Goal: Information Seeking & Learning: Learn about a topic

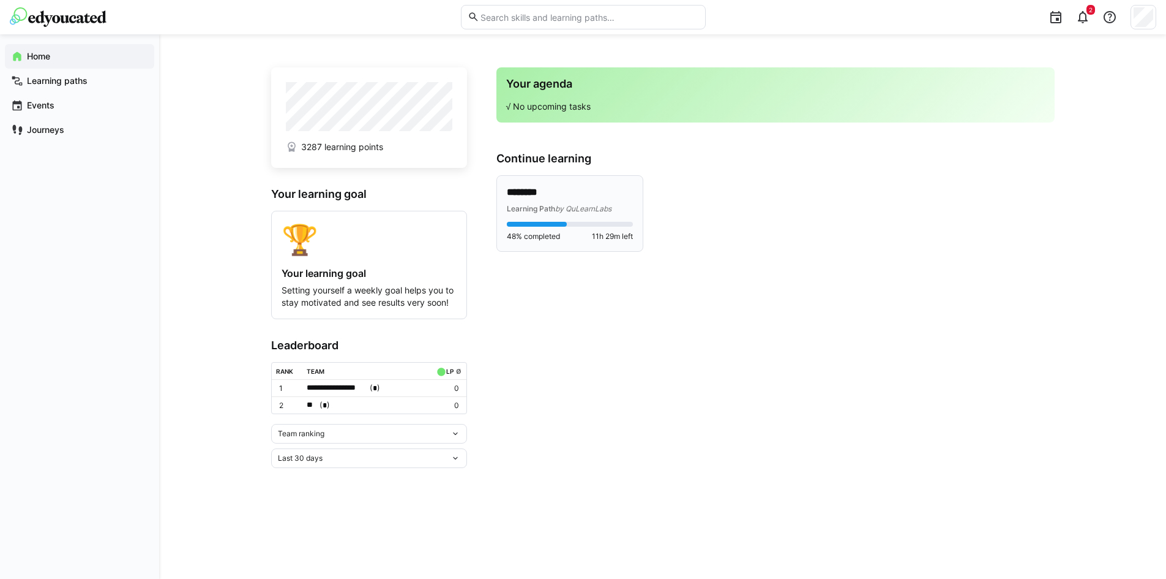
click at [598, 198] on p "********" at bounding box center [570, 193] width 126 height 14
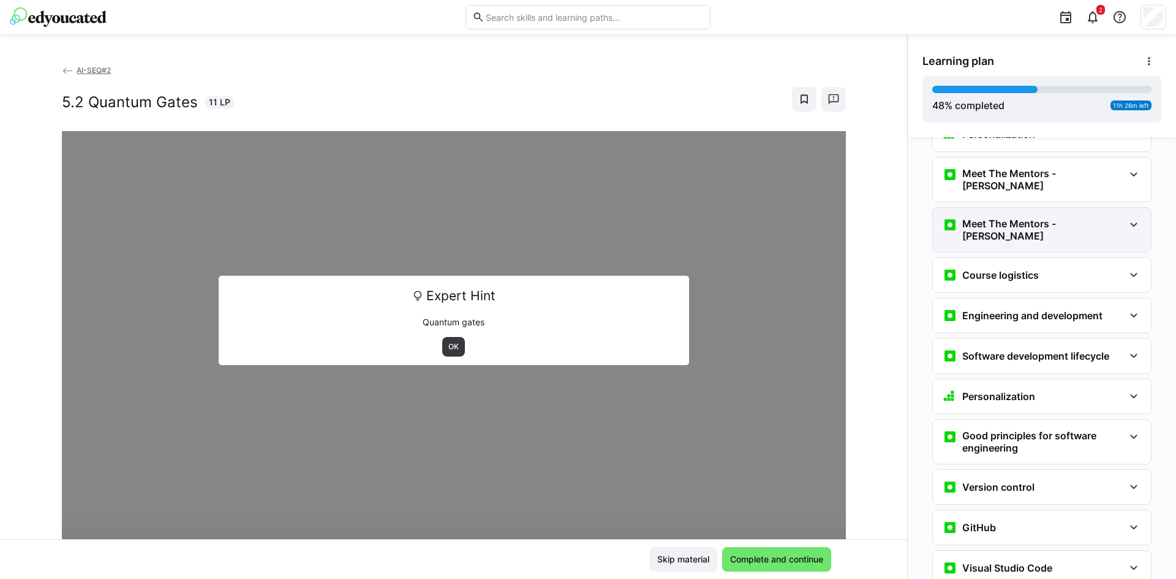
scroll to position [47, 0]
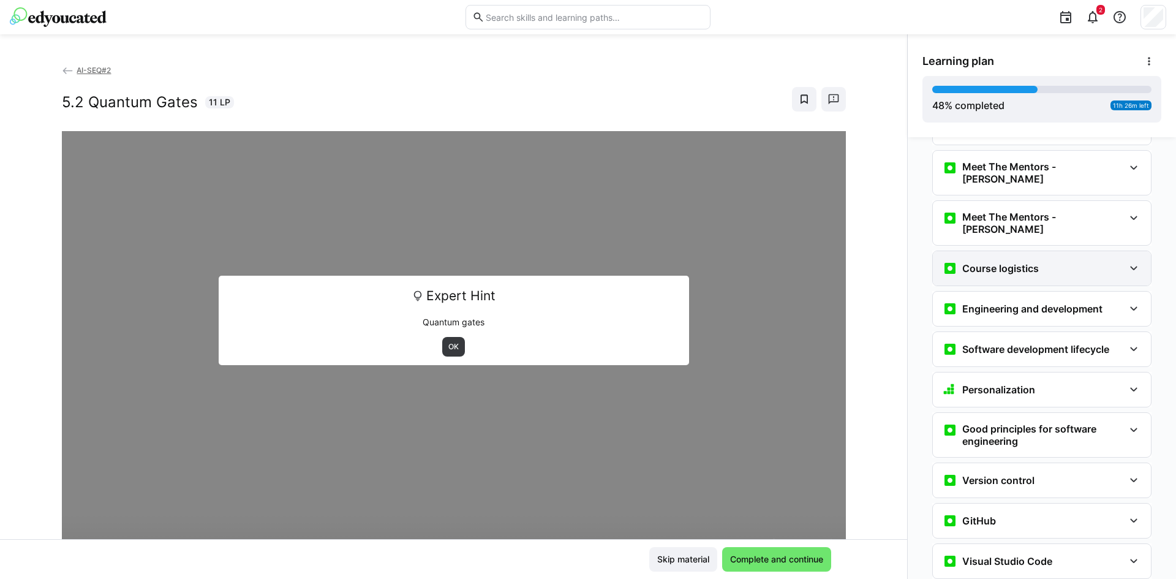
click at [1057, 261] on div "Course logistics" at bounding box center [1032, 268] width 181 height 15
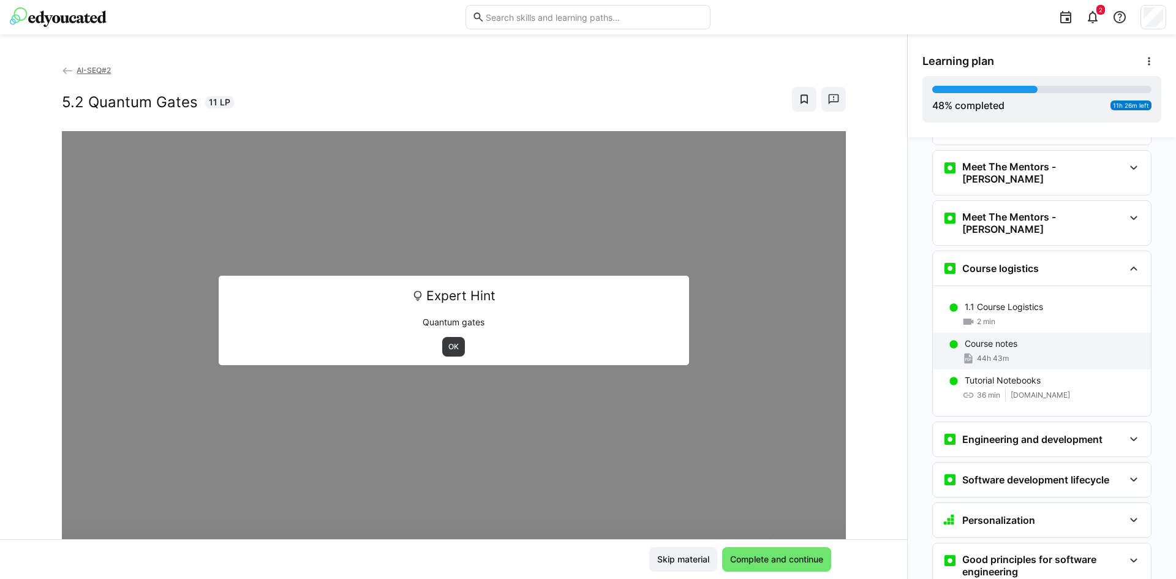
click at [998, 337] on p "Course notes" at bounding box center [990, 343] width 53 height 12
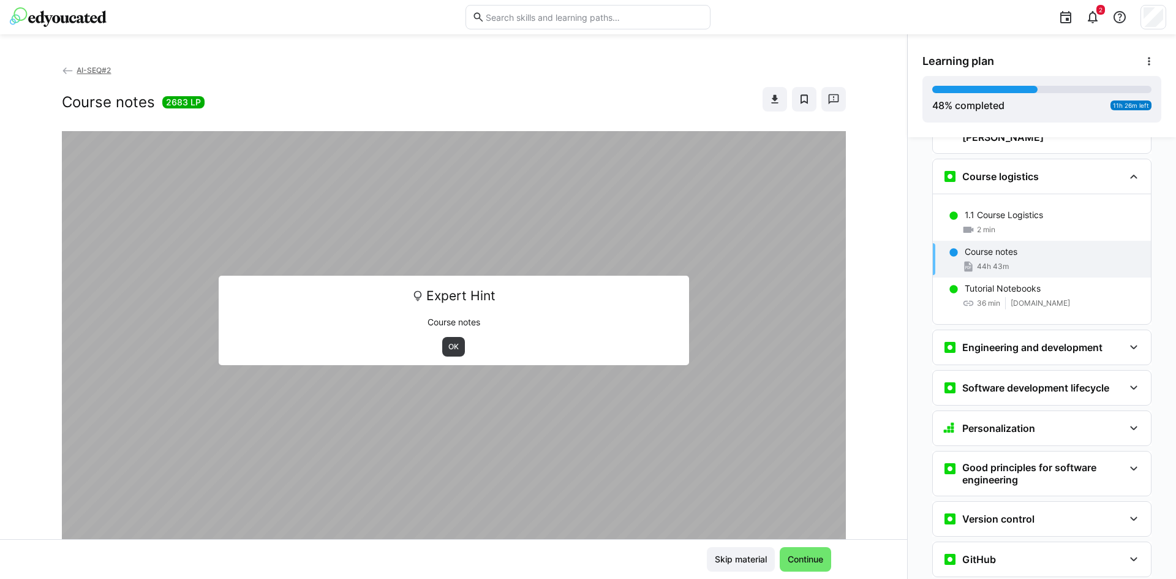
scroll to position [141, 0]
click at [448, 349] on span "OK" at bounding box center [453, 347] width 13 height 10
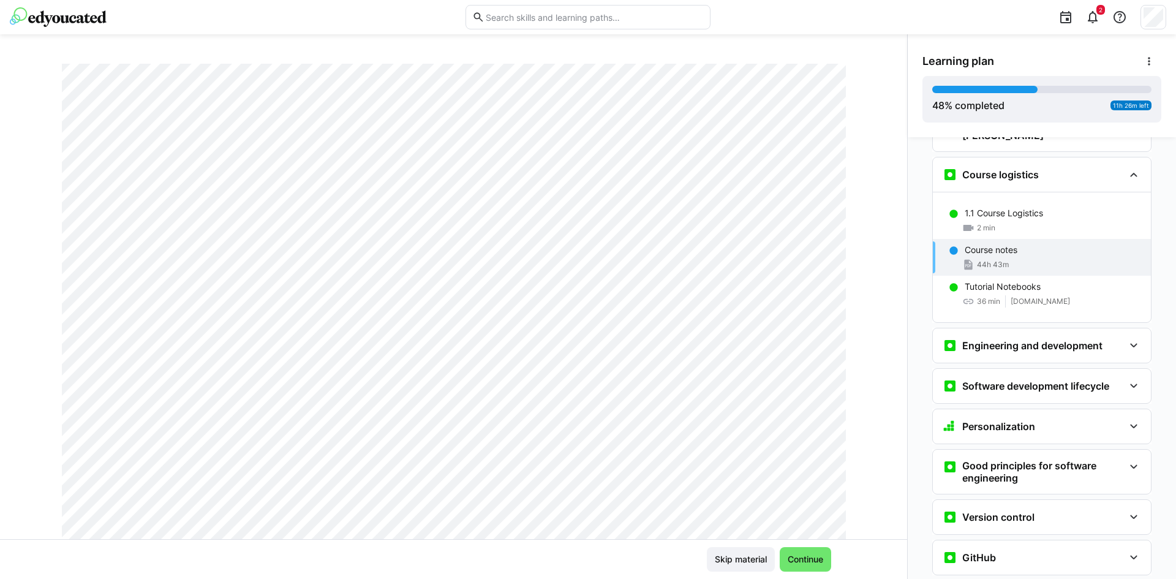
scroll to position [0, 0]
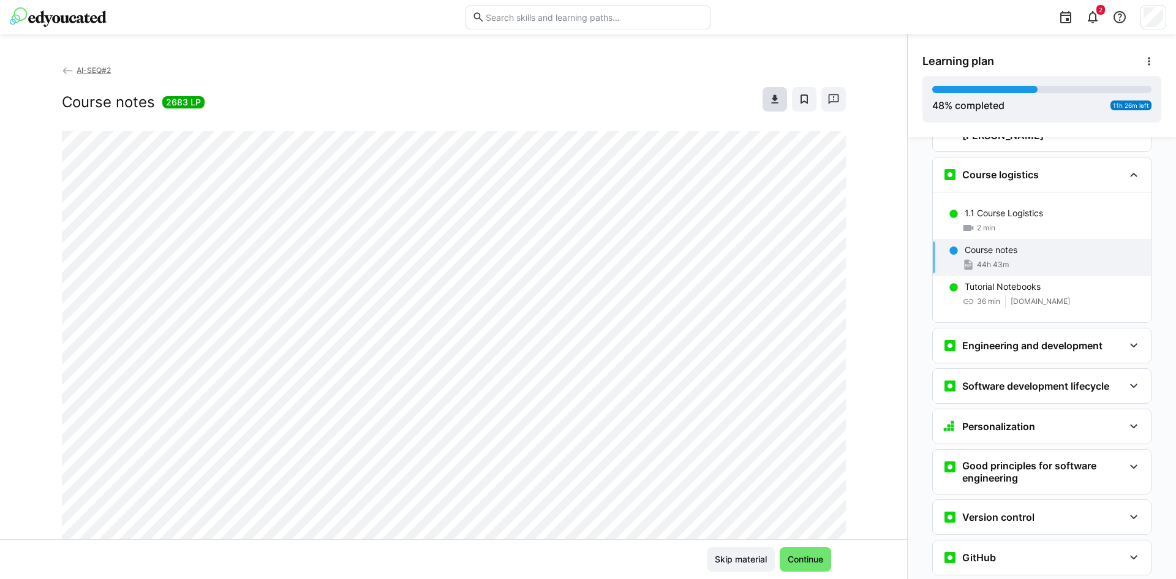
click at [769, 105] on eds-icon at bounding box center [774, 99] width 12 height 12
